Goal: Information Seeking & Learning: Learn about a topic

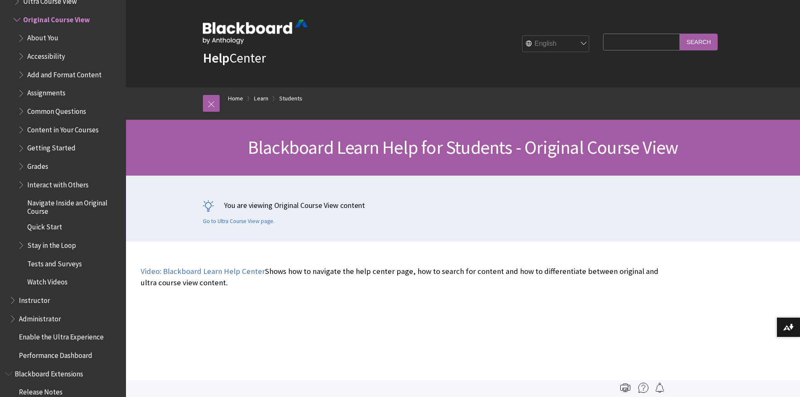
click at [659, 48] on input "Search Query" at bounding box center [641, 42] width 76 height 16
type input "respondus"
click at [680, 34] on input "Search" at bounding box center [699, 42] width 38 height 16
click at [704, 42] on input "Search" at bounding box center [699, 42] width 38 height 16
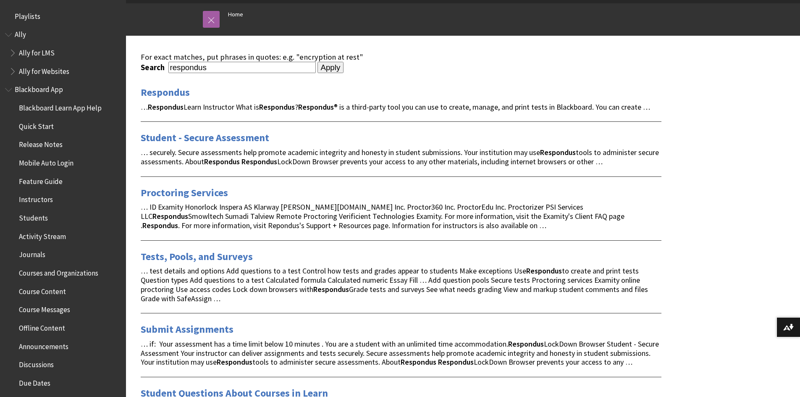
scroll to position [126, 0]
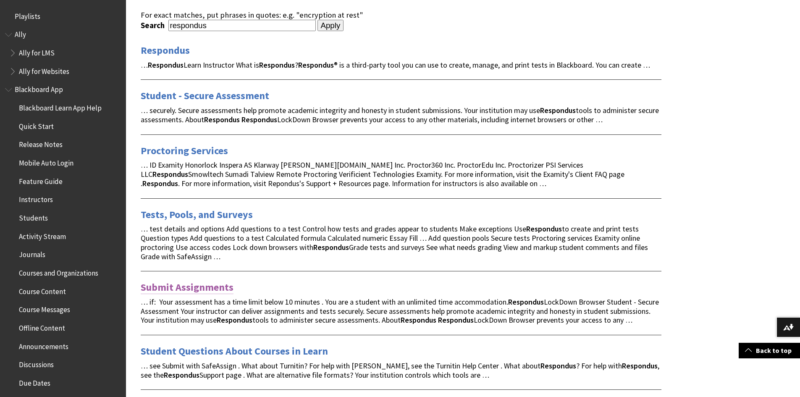
click at [211, 285] on link "Submit Assignments" at bounding box center [187, 287] width 93 height 13
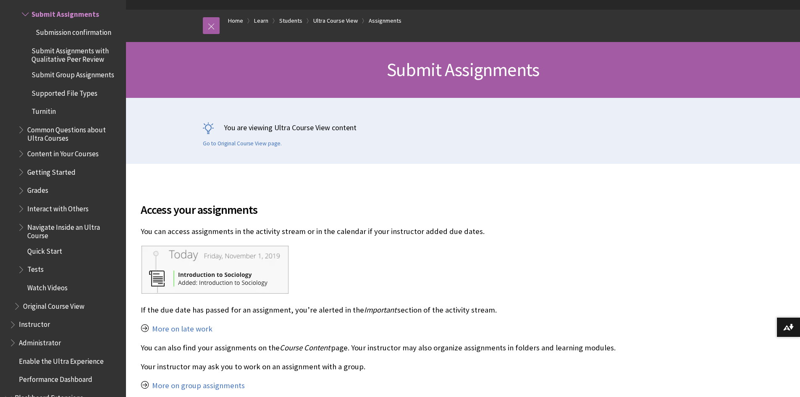
scroll to position [84, 0]
